Goal: Transaction & Acquisition: Purchase product/service

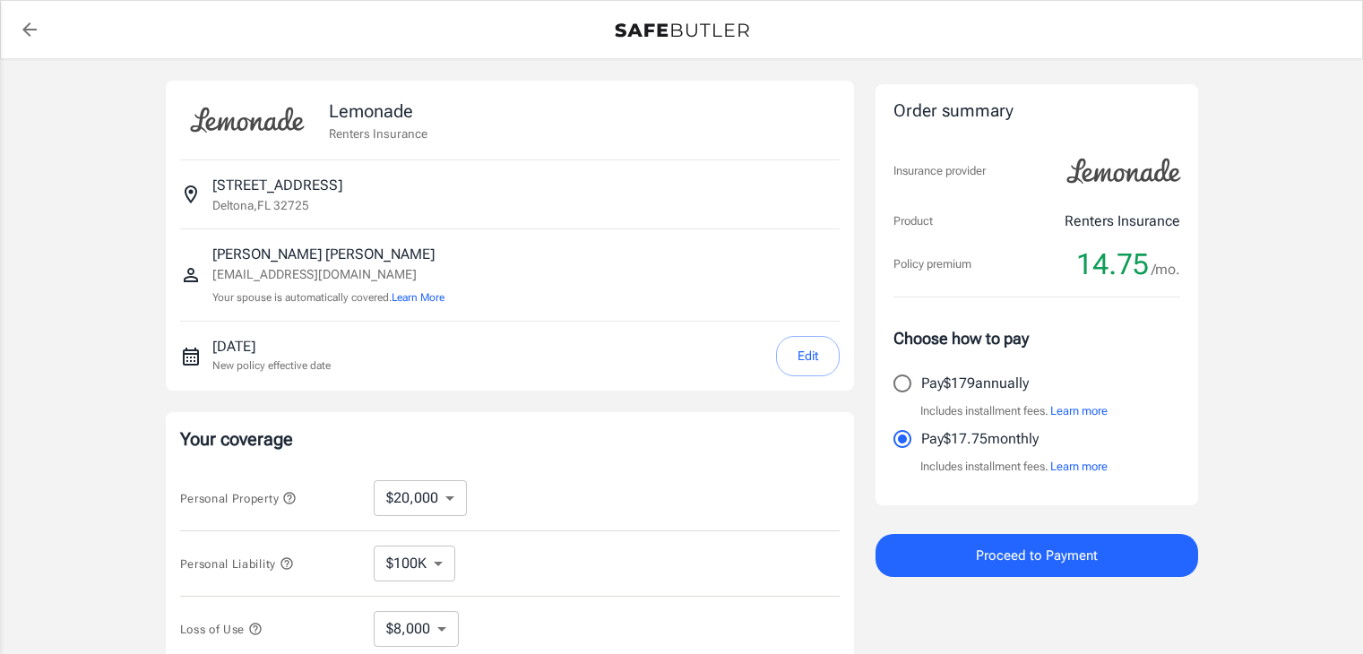
select select "20000"
select select "500"
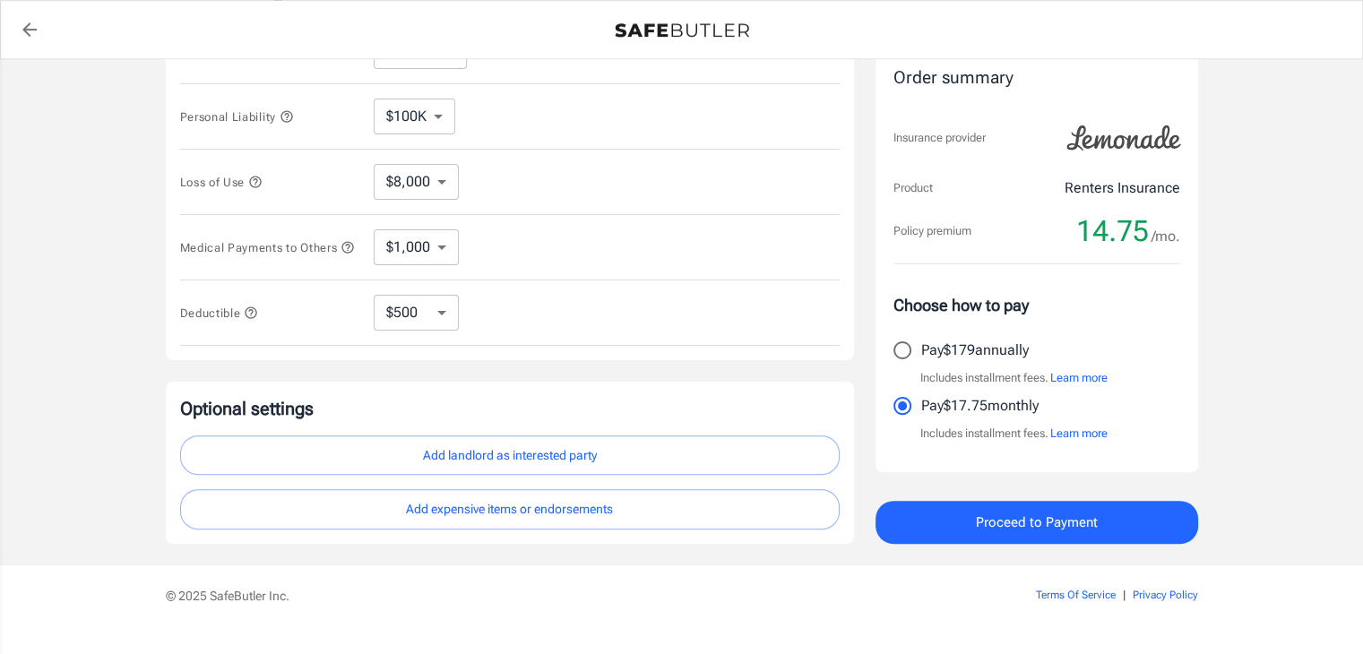
scroll to position [448, 0]
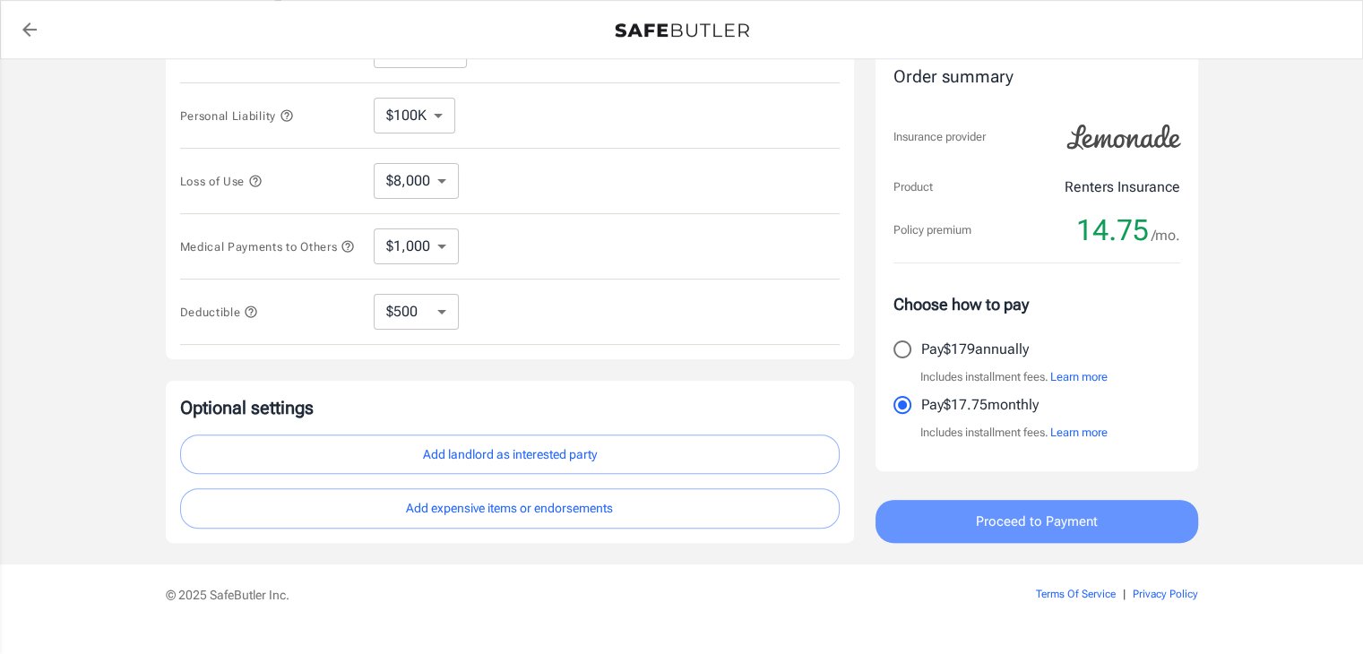
click at [989, 524] on span "Proceed to Payment" at bounding box center [1037, 521] width 122 height 23
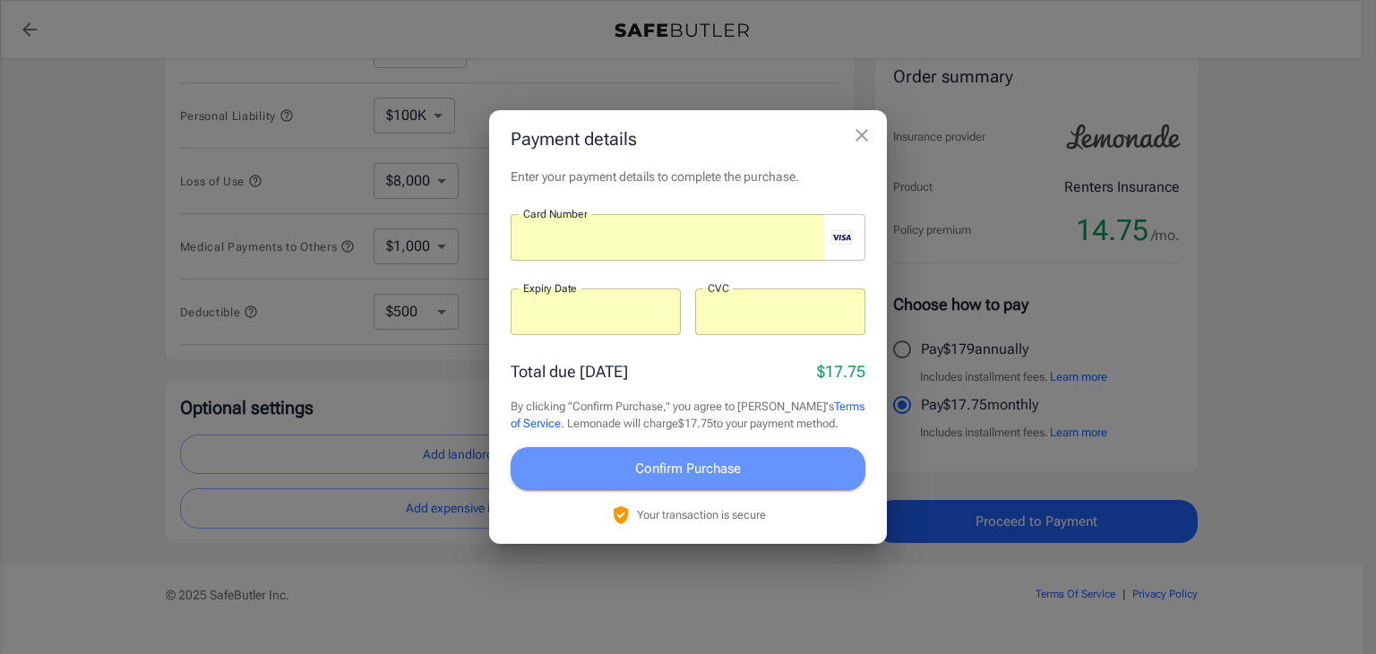
click at [602, 470] on button "Confirm Purchase" at bounding box center [688, 468] width 355 height 43
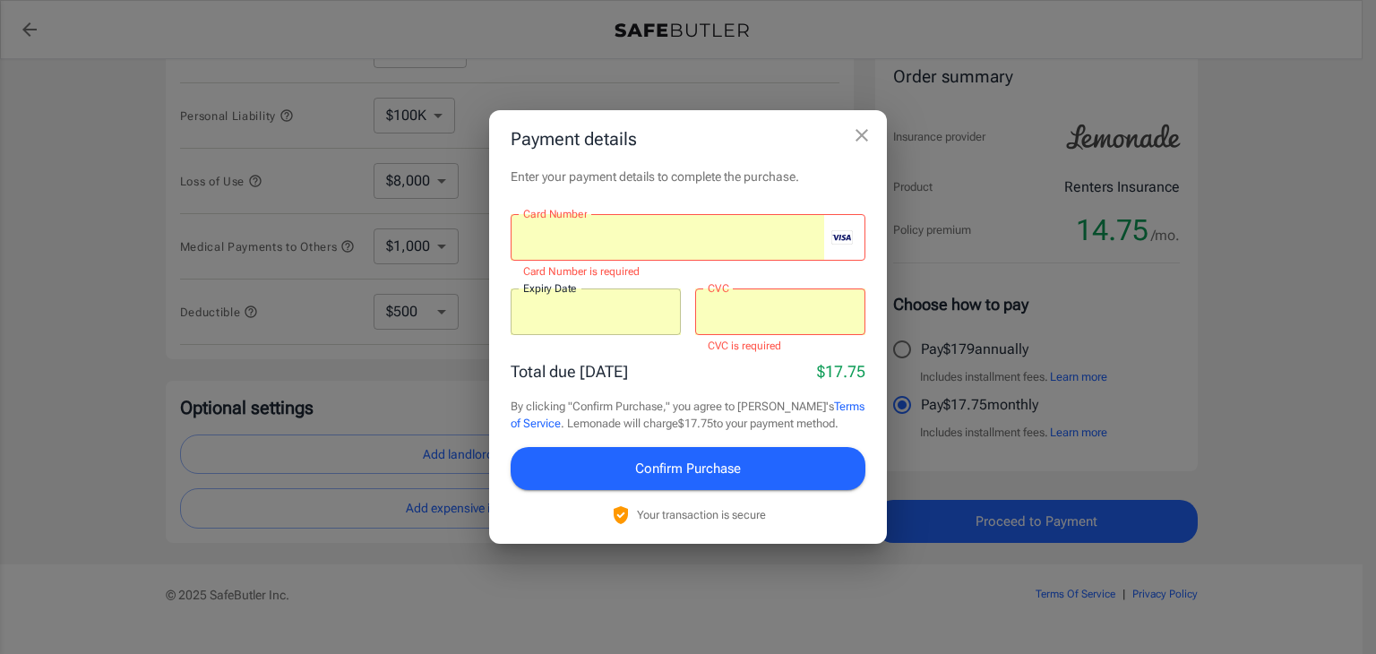
click at [668, 366] on div "Total due [DATE] $17.75" at bounding box center [688, 371] width 355 height 24
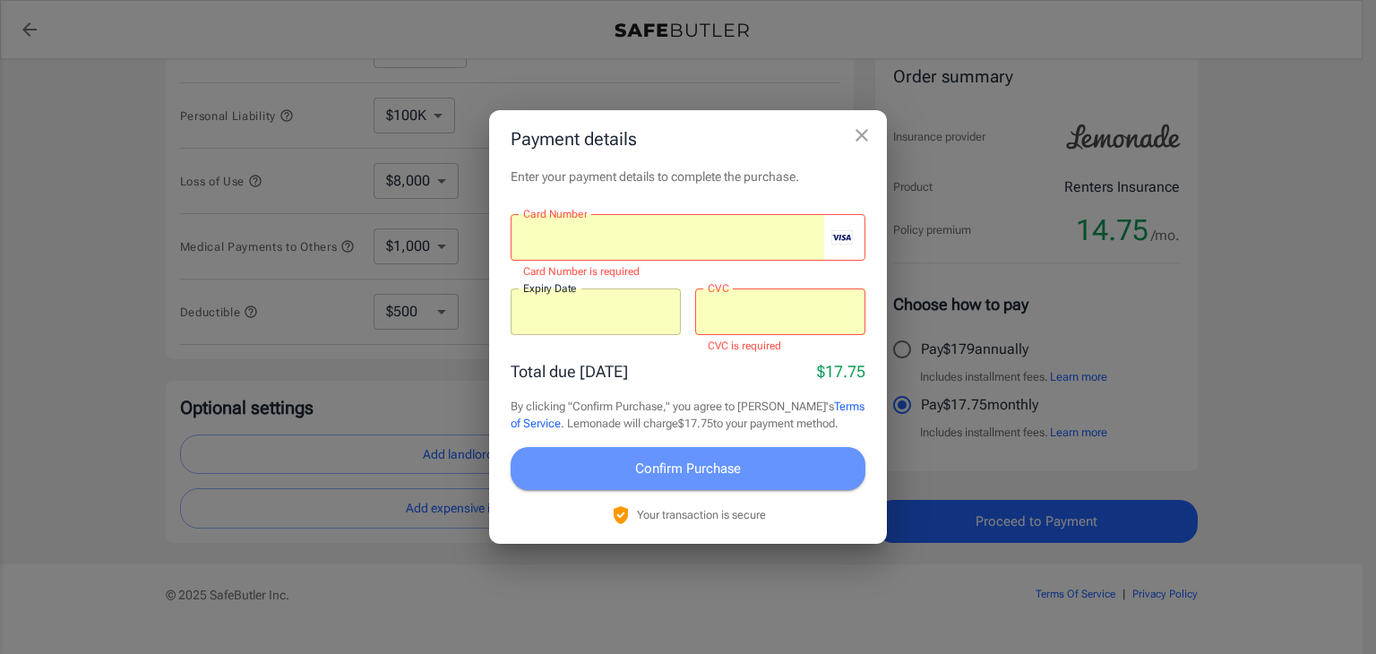
click at [638, 474] on span "Confirm Purchase" at bounding box center [688, 468] width 106 height 23
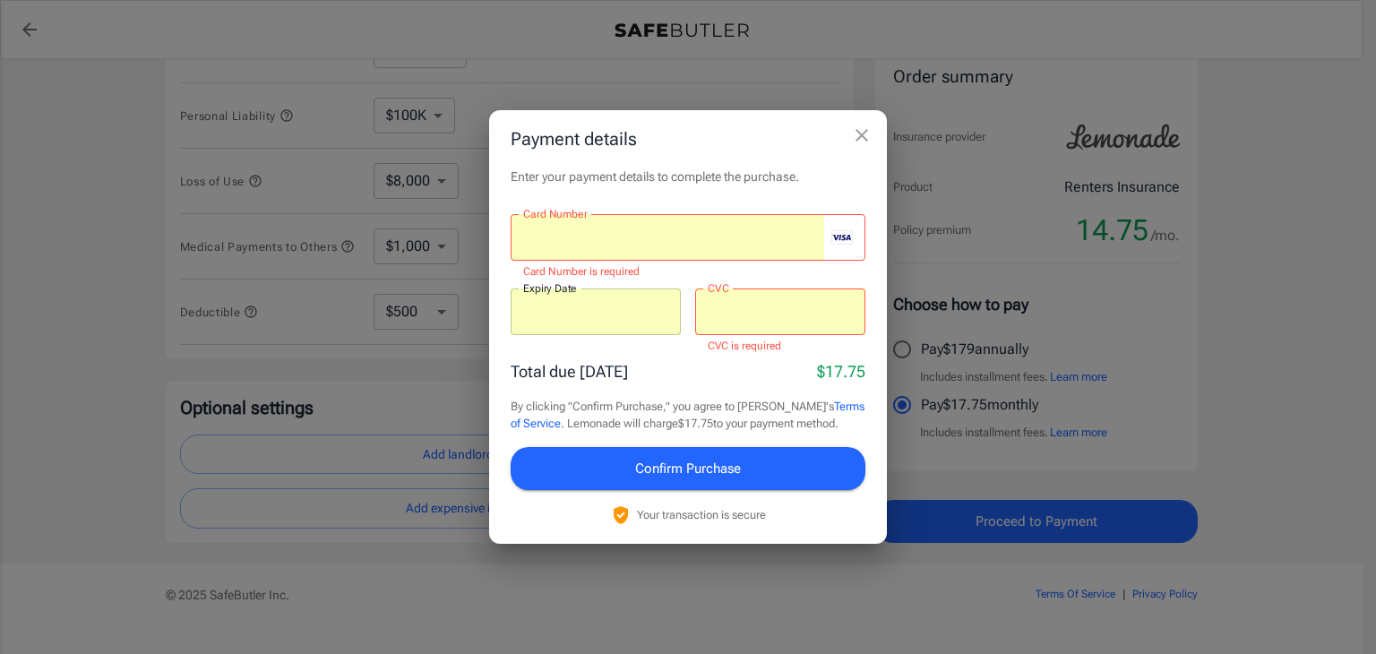
click at [746, 373] on div "Total due [DATE] $17.75" at bounding box center [688, 371] width 355 height 24
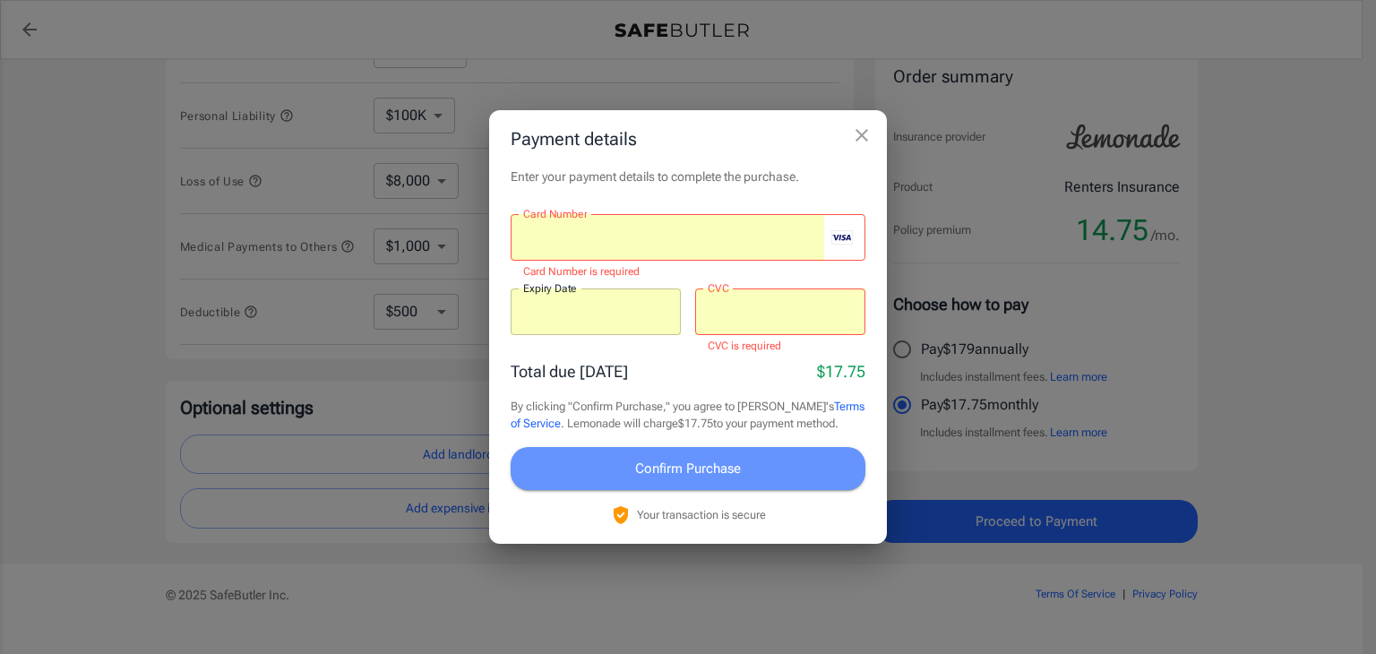
click at [711, 465] on span "Confirm Purchase" at bounding box center [688, 468] width 106 height 23
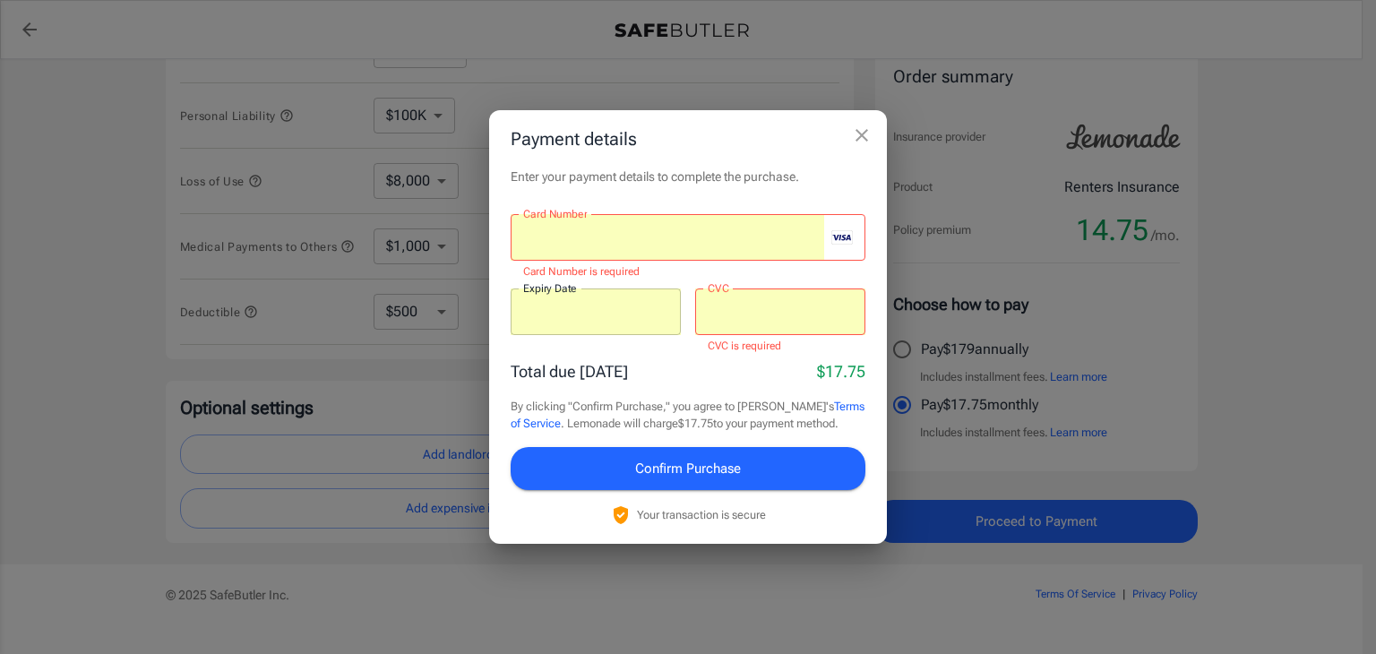
click at [857, 134] on icon "close" at bounding box center [862, 136] width 22 height 22
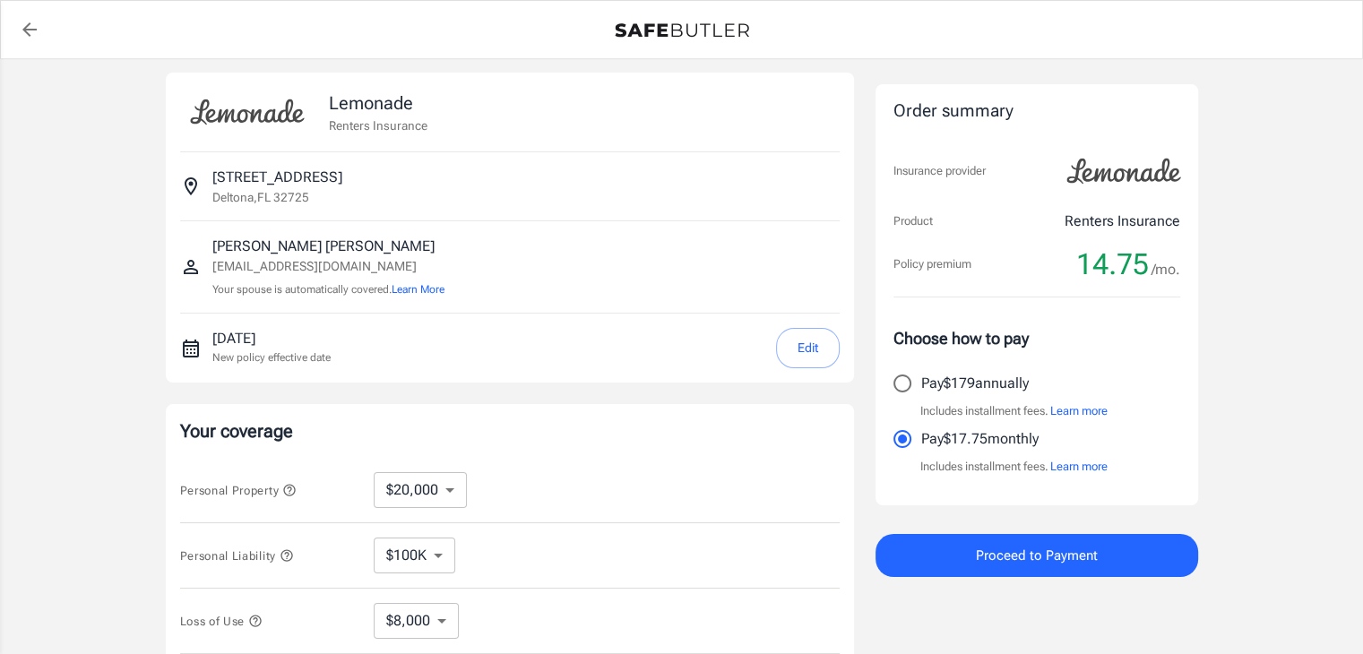
scroll to position [0, 0]
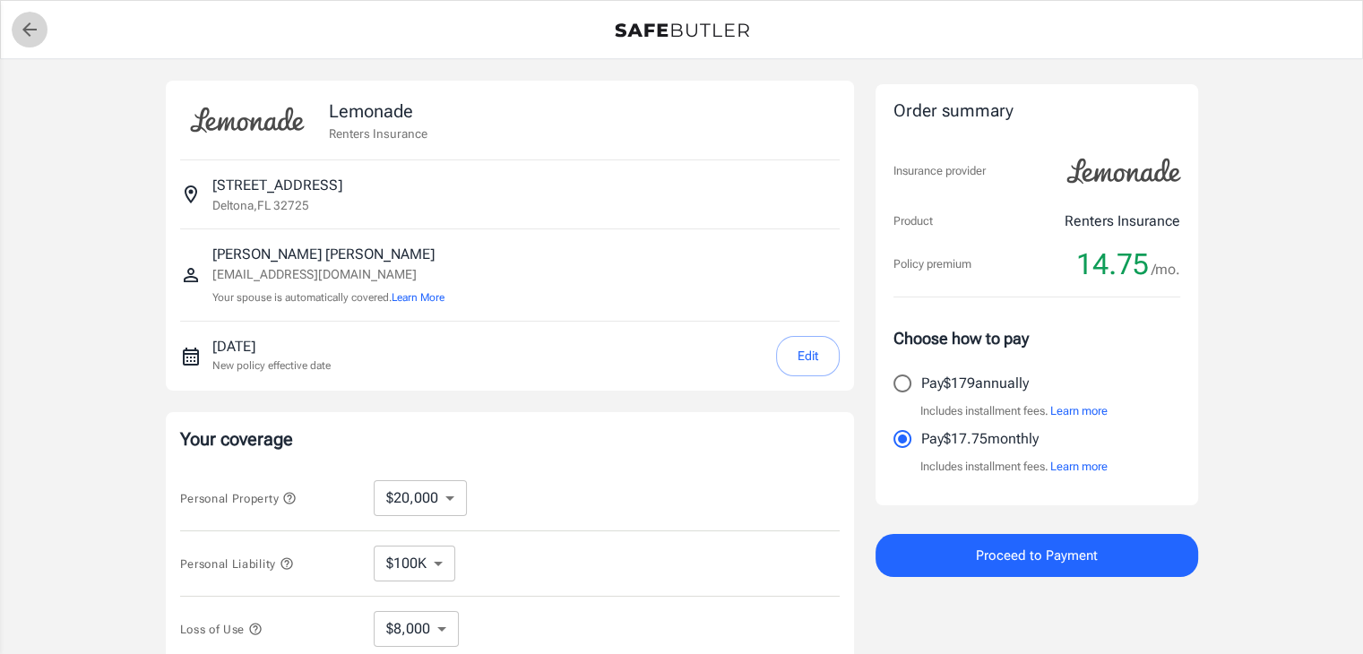
click at [33, 30] on icon "back to quotes" at bounding box center [29, 29] width 14 height 14
